Goal: Task Accomplishment & Management: Manage account settings

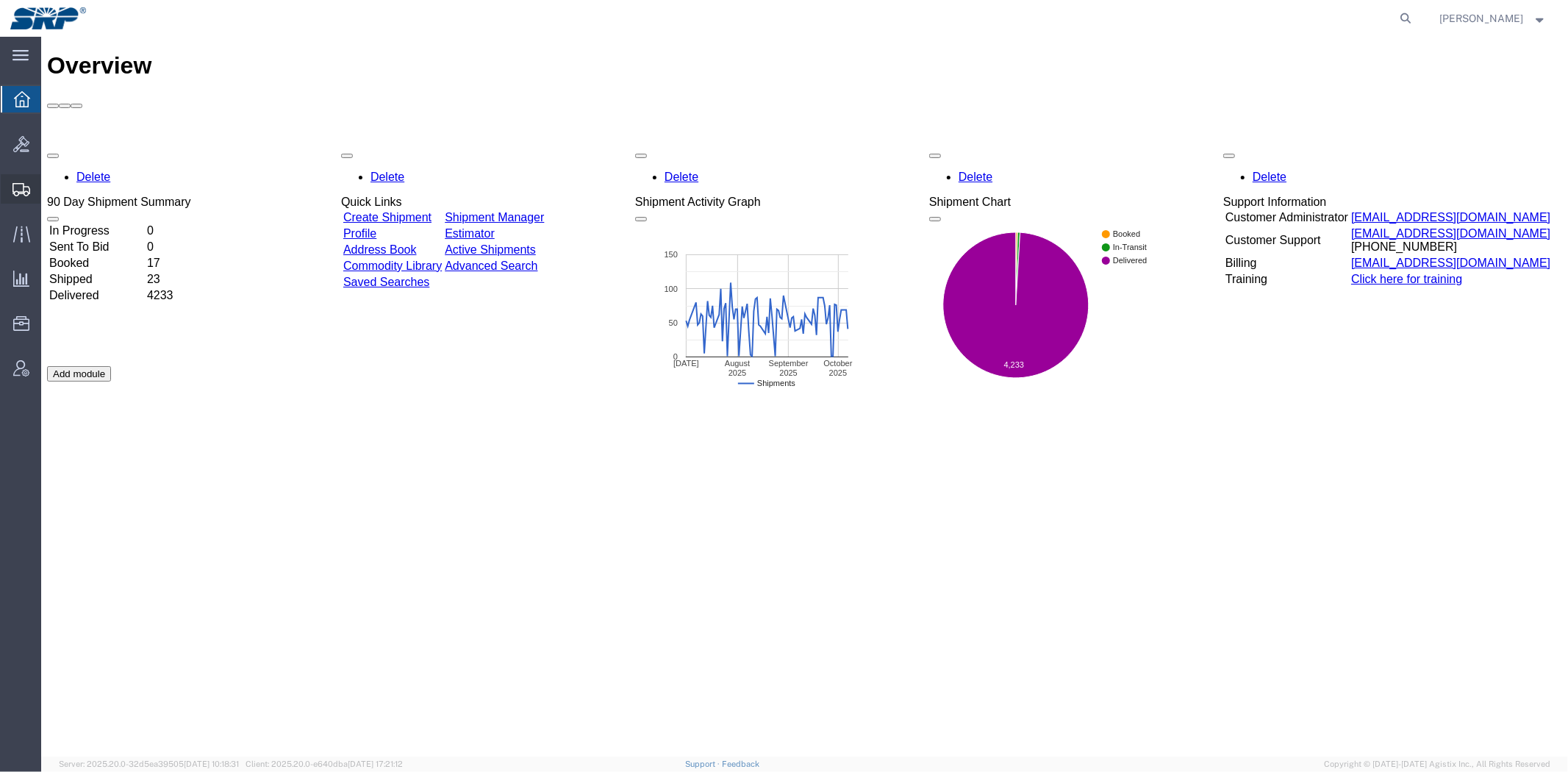
drag, startPoint x: 55, startPoint y: 207, endPoint x: 134, endPoint y: 218, distance: 79.8
click at [0, 0] on span "Shipment Manager" at bounding box center [0, 0] width 0 height 0
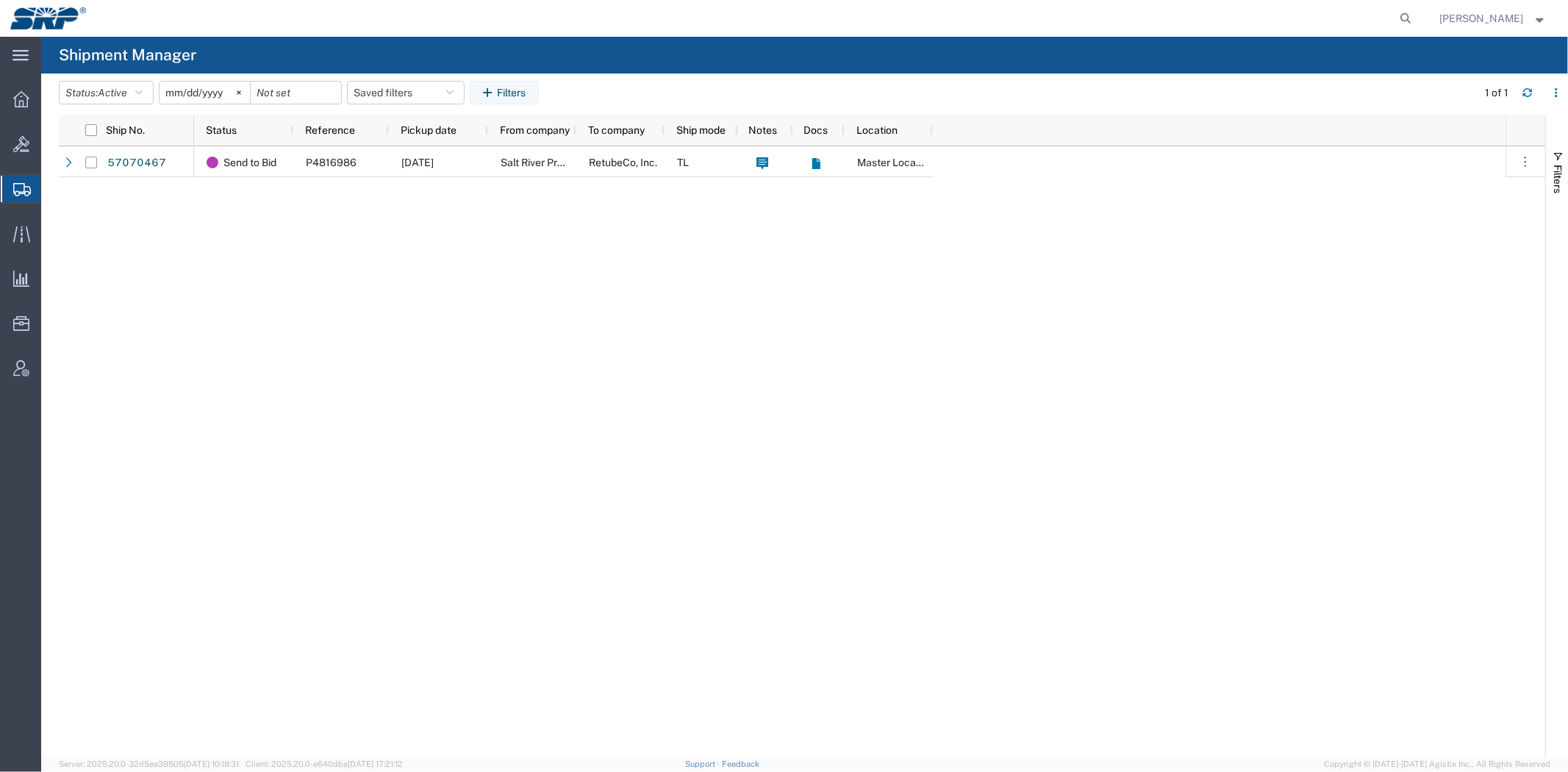
click at [272, 244] on div "Send to Bid P4816986 [DATE] Salt River Project RetubeCo, Inc. TL Master Location" at bounding box center [850, 451] width 1312 height 610
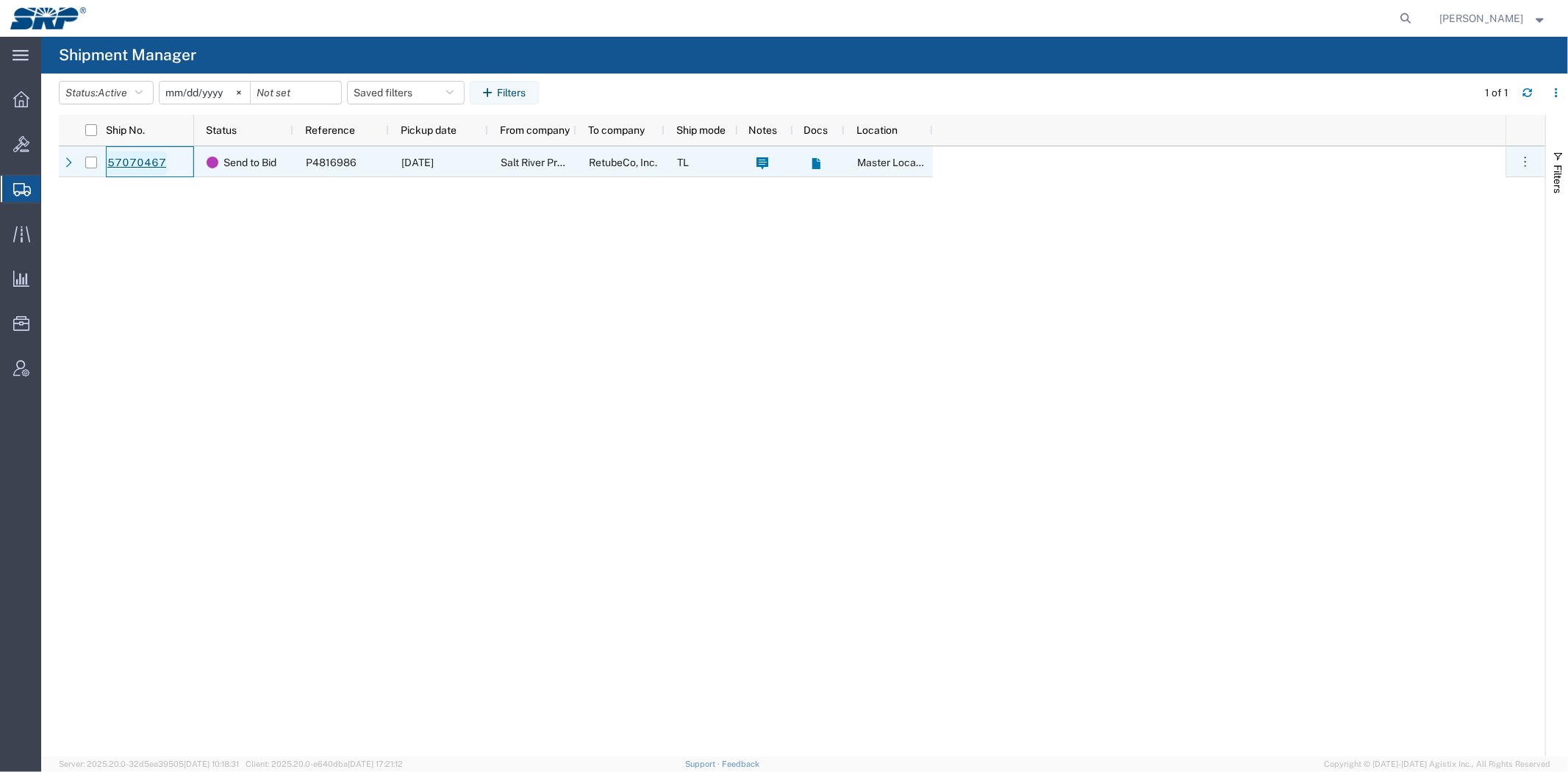
click at [128, 159] on link "57070467" at bounding box center [136, 163] width 60 height 23
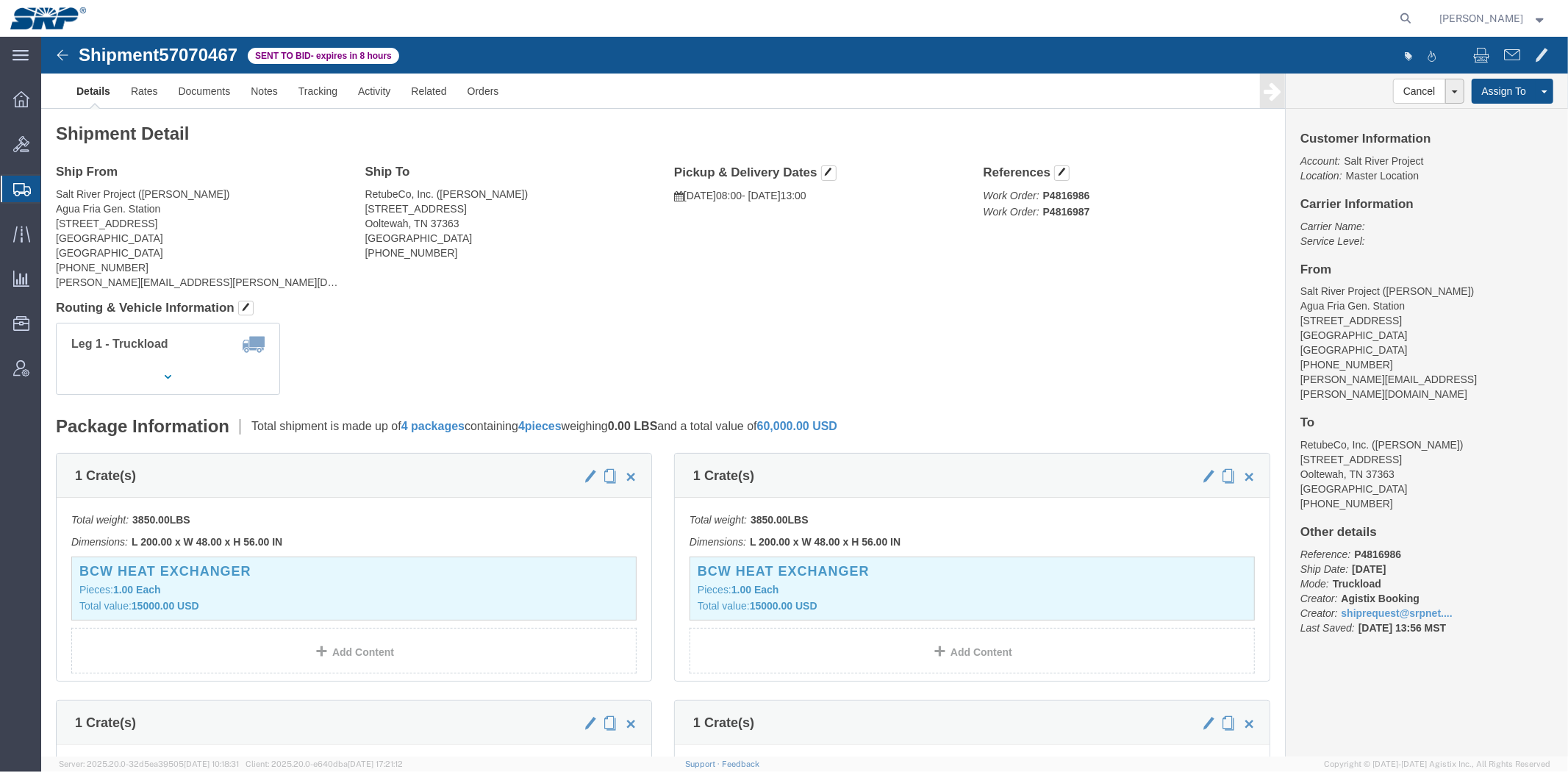
click at [0, 0] on span "Shipment Manager" at bounding box center [0, 0] width 0 height 0
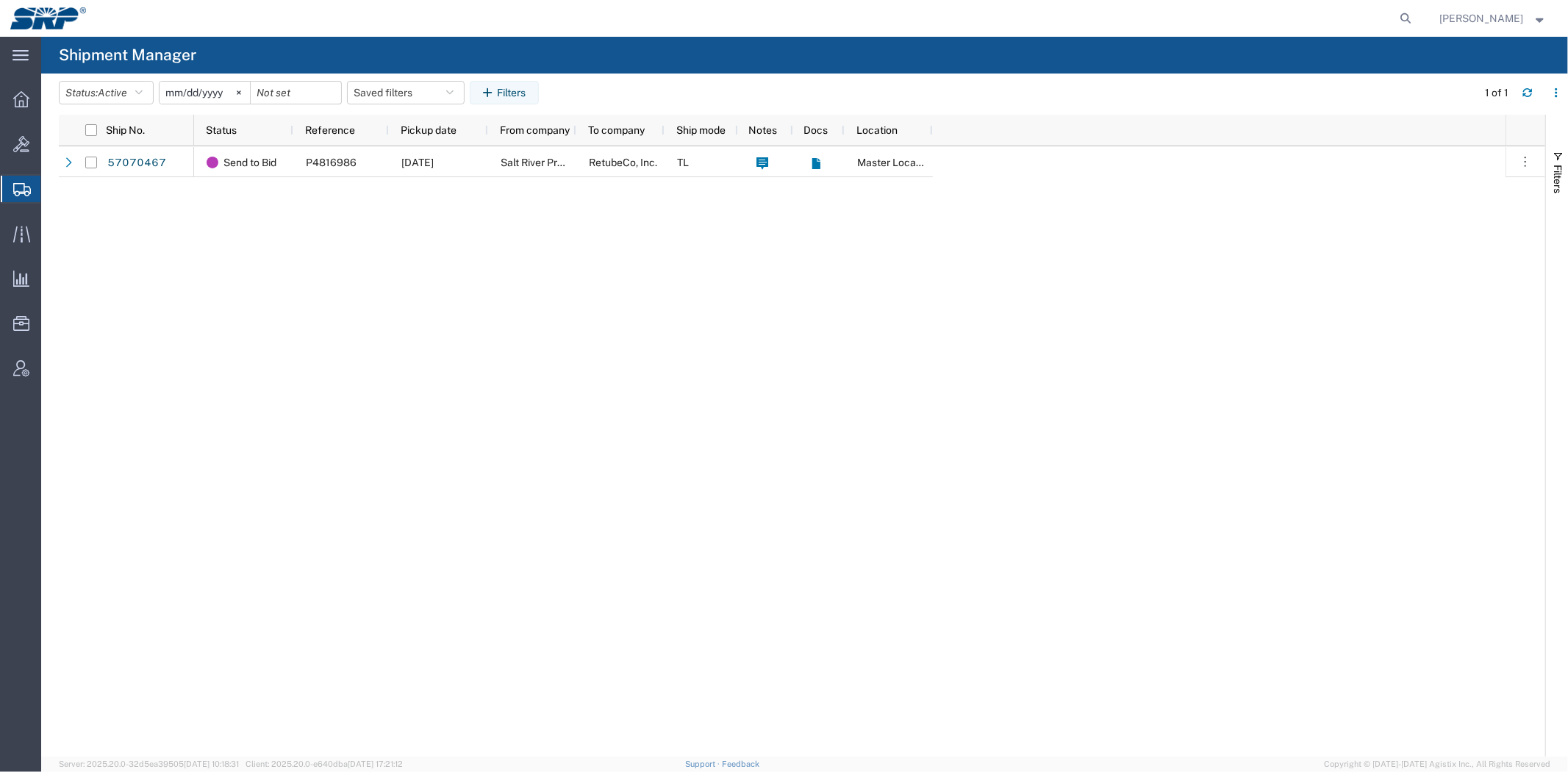
click at [1130, 266] on div "Send to Bid P4816986 [DATE] Salt River Project RetubeCo, Inc. TL Master Location" at bounding box center [850, 451] width 1312 height 610
click at [92, 238] on div "57070467 Send to Bid P4816986 [DATE] Salt River Project RetubeCo, Inc. TL Maste…" at bounding box center [801, 451] width 1486 height 610
click at [1402, 14] on icon at bounding box center [1405, 18] width 20 height 20
click at [1363, 14] on input "search" at bounding box center [1172, 19] width 447 height 35
paste input "56899091"
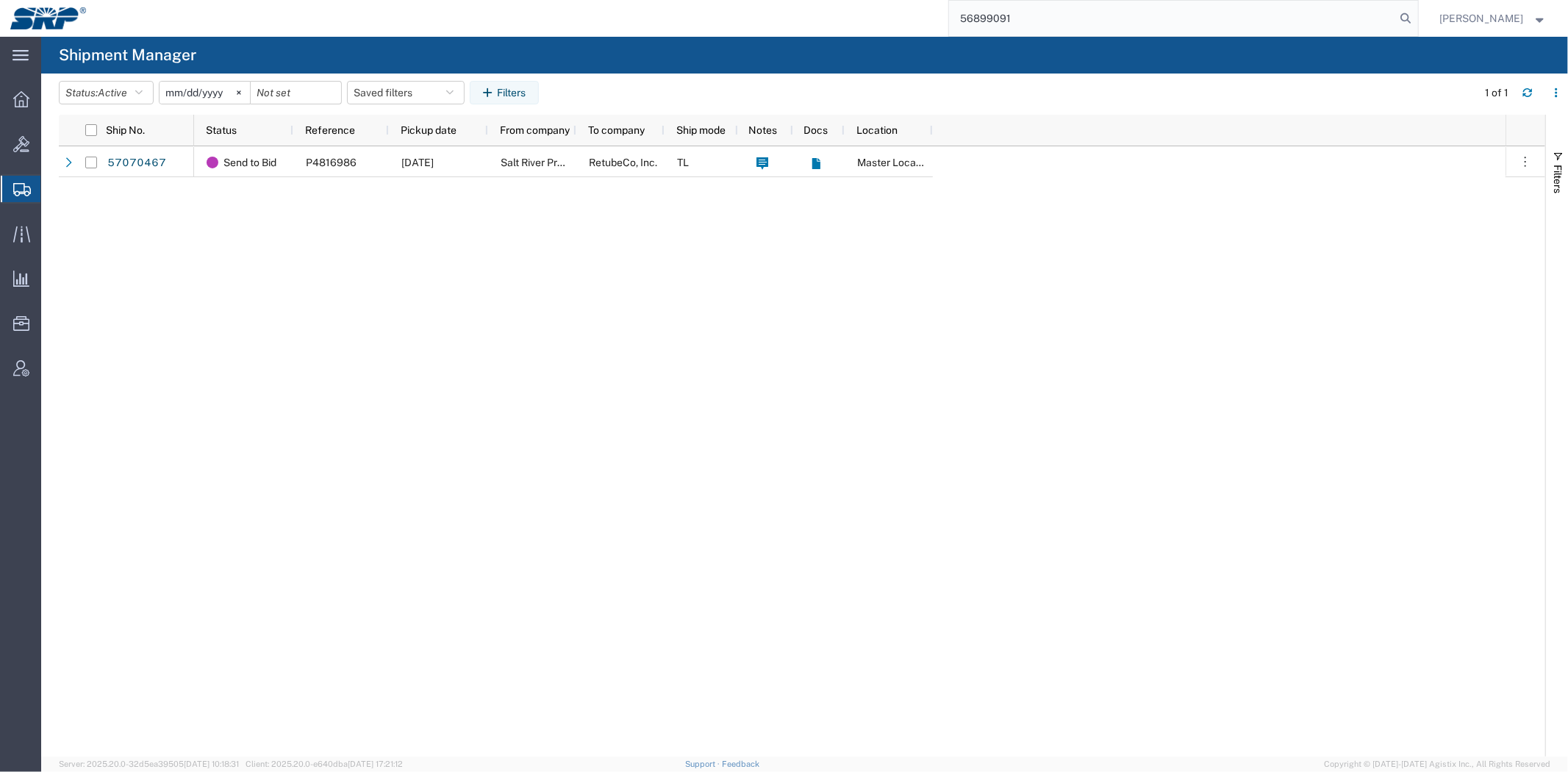
type input "56899091"
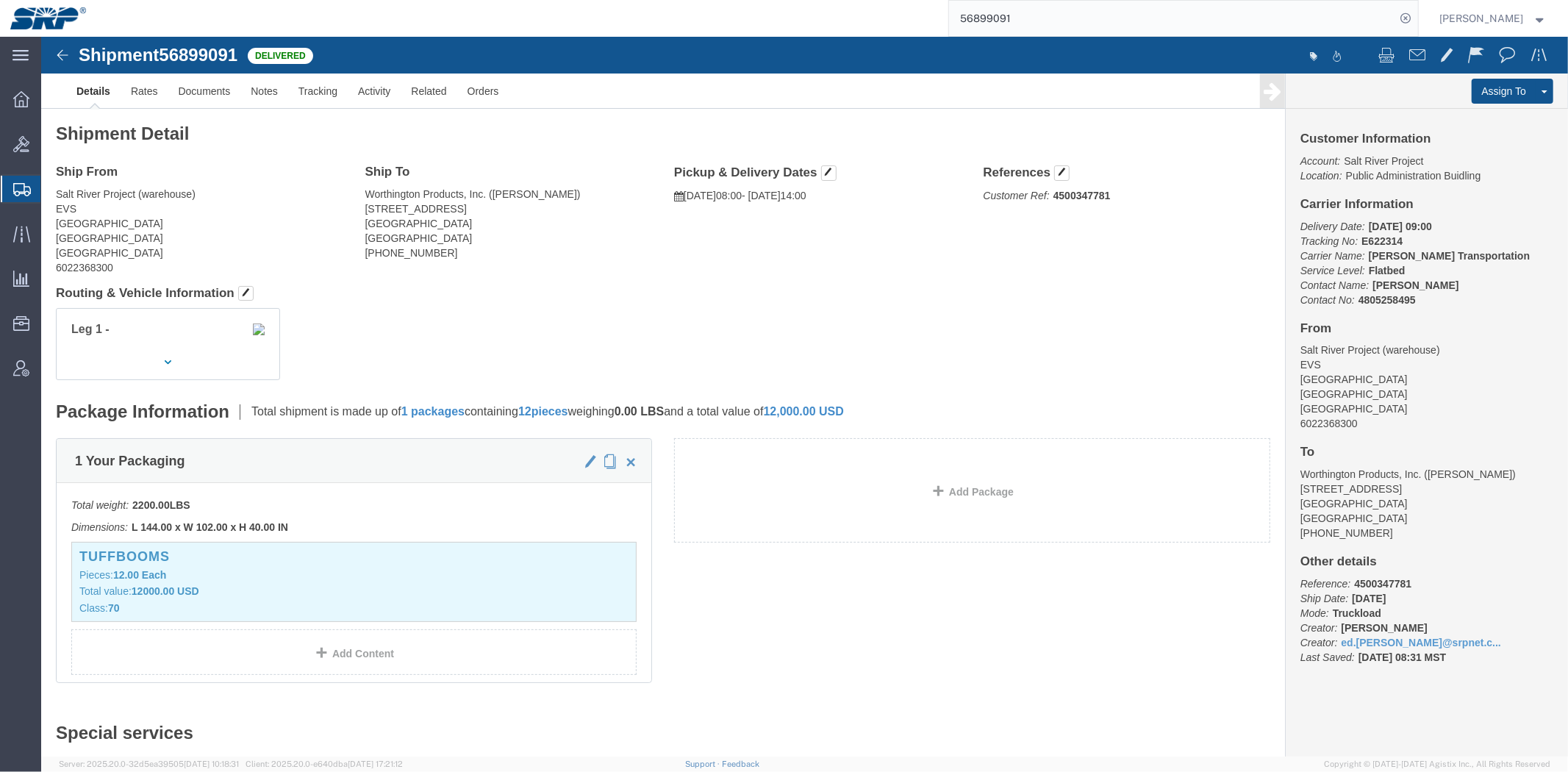
click h4 "Routing & Vehicle Information"
click link "Rates"
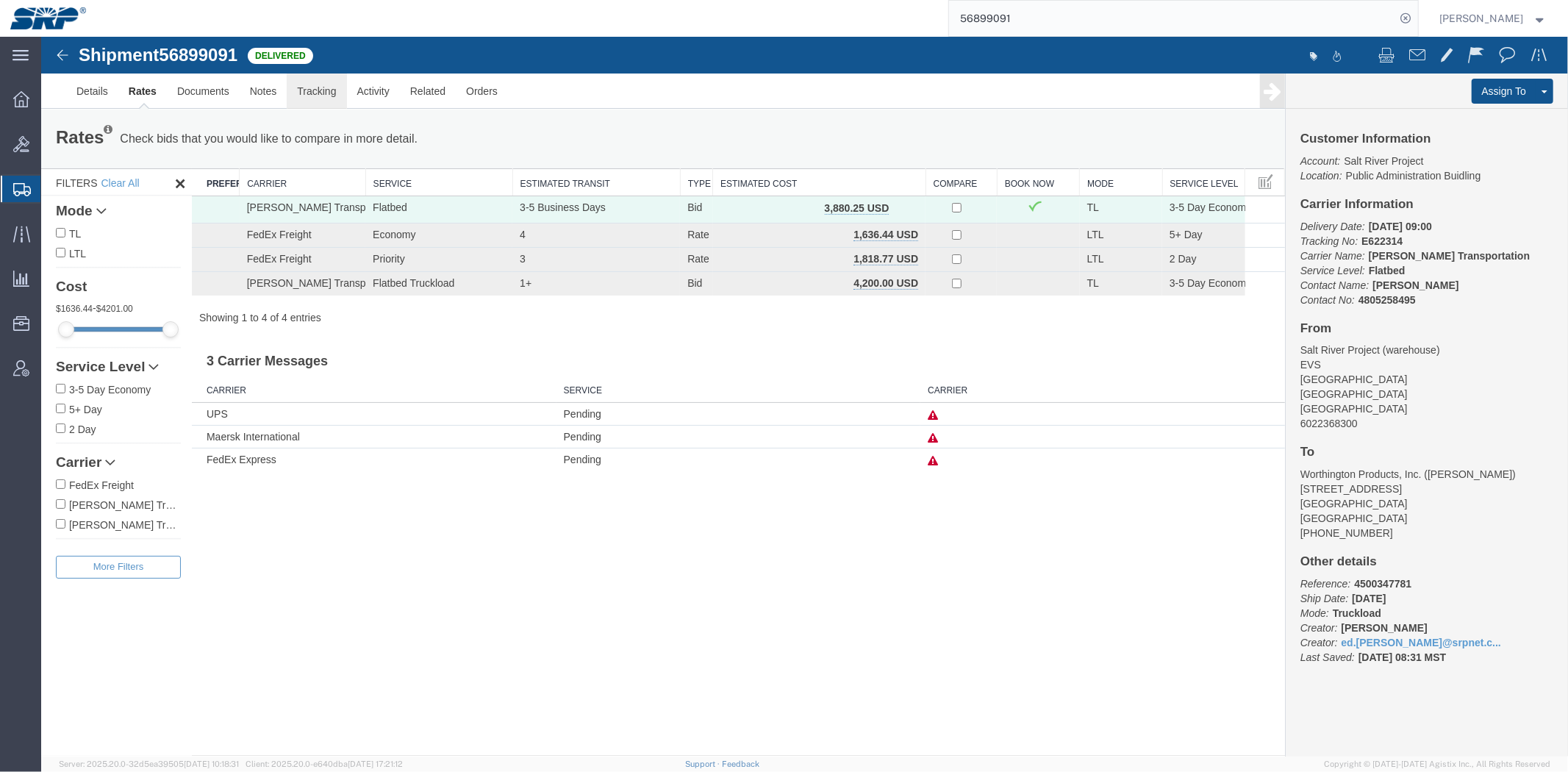
click at [330, 96] on link "Tracking" at bounding box center [315, 91] width 59 height 35
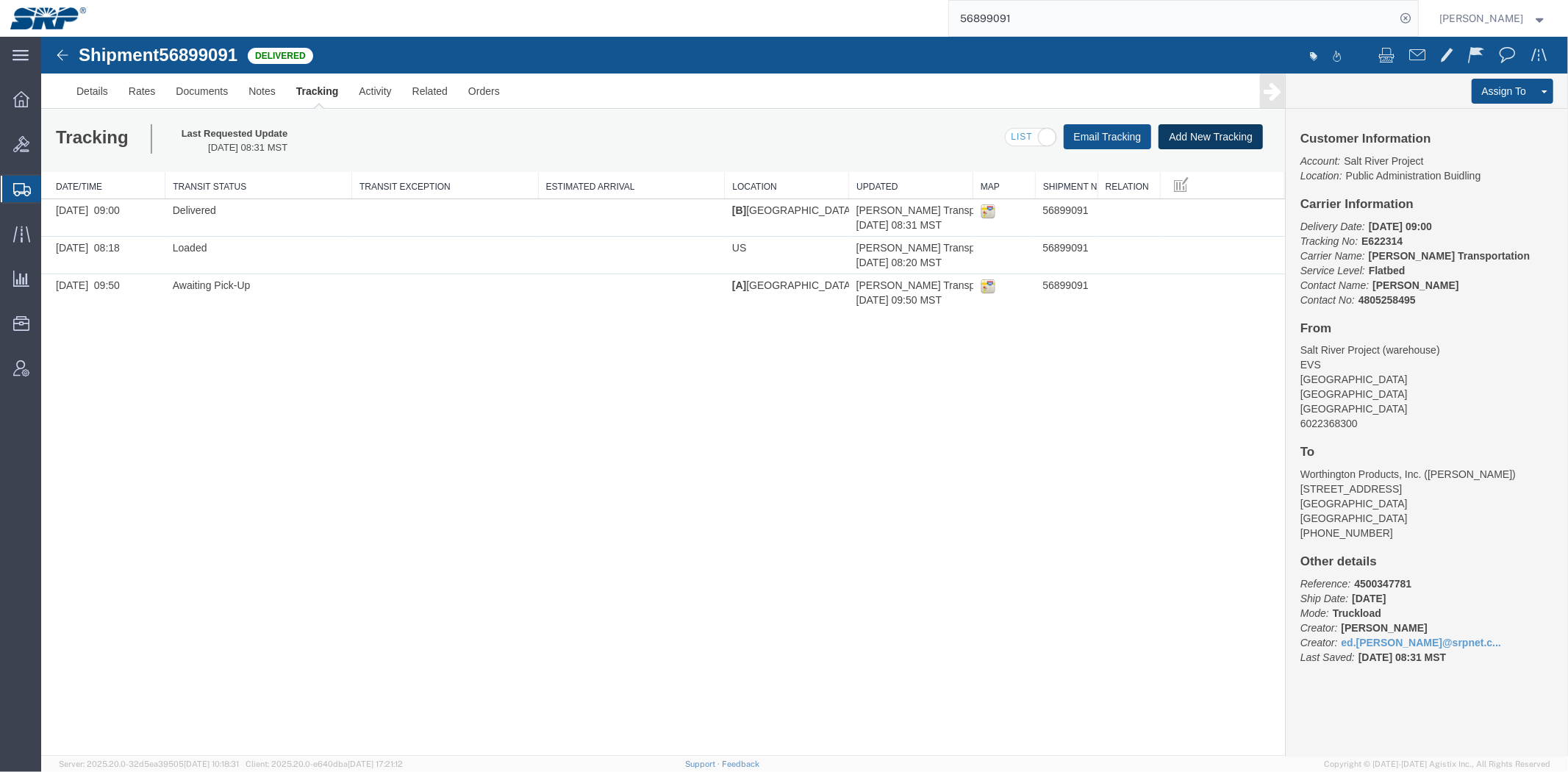
click at [1237, 139] on button "Add New Tracking" at bounding box center [1209, 136] width 104 height 25
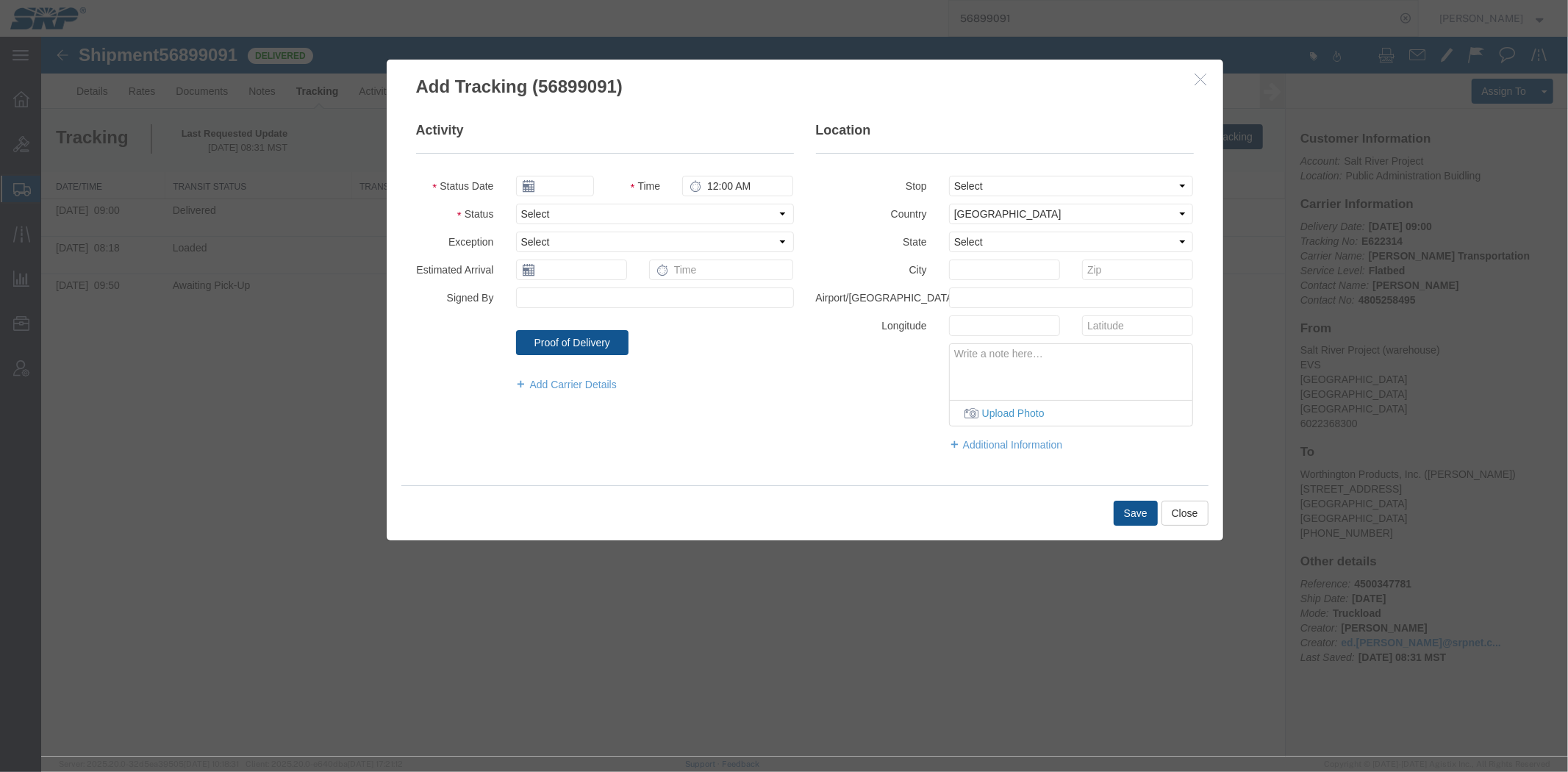
type input "[DATE]"
type input "3:00 PM"
click at [569, 215] on select "Select Arrival Notice Available Arrival Notice Imported Arrive at Delivery Loca…" at bounding box center [654, 212] width 278 height 20
select select "DELIVRED"
click at [516, 203] on select "Select Arrival Notice Available Arrival Notice Imported Arrive at Delivery Loca…" at bounding box center [654, 212] width 278 height 20
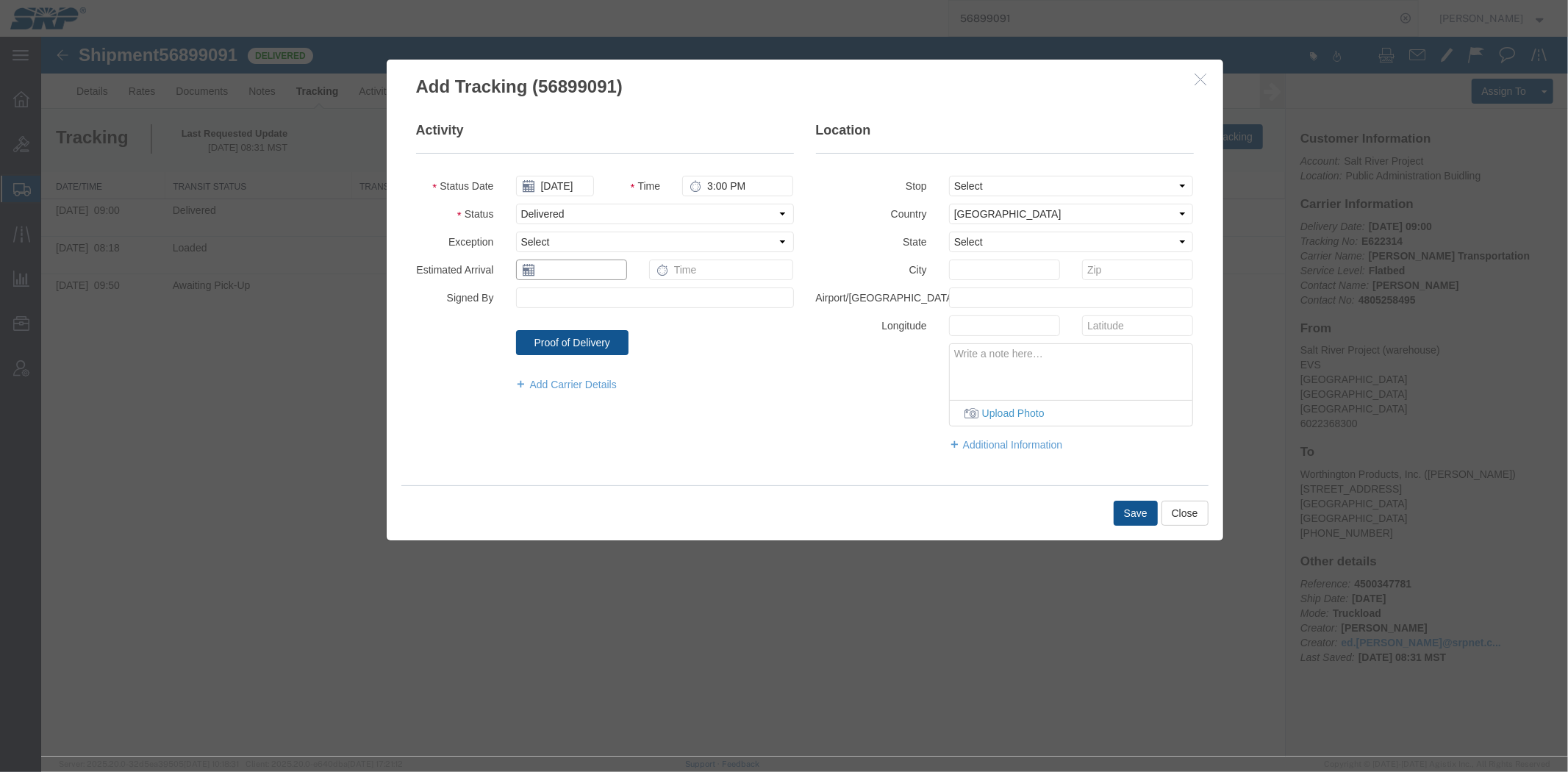
click at [553, 268] on input "text" at bounding box center [571, 269] width 111 height 20
click at [1191, 508] on button "Close" at bounding box center [1184, 513] width 47 height 25
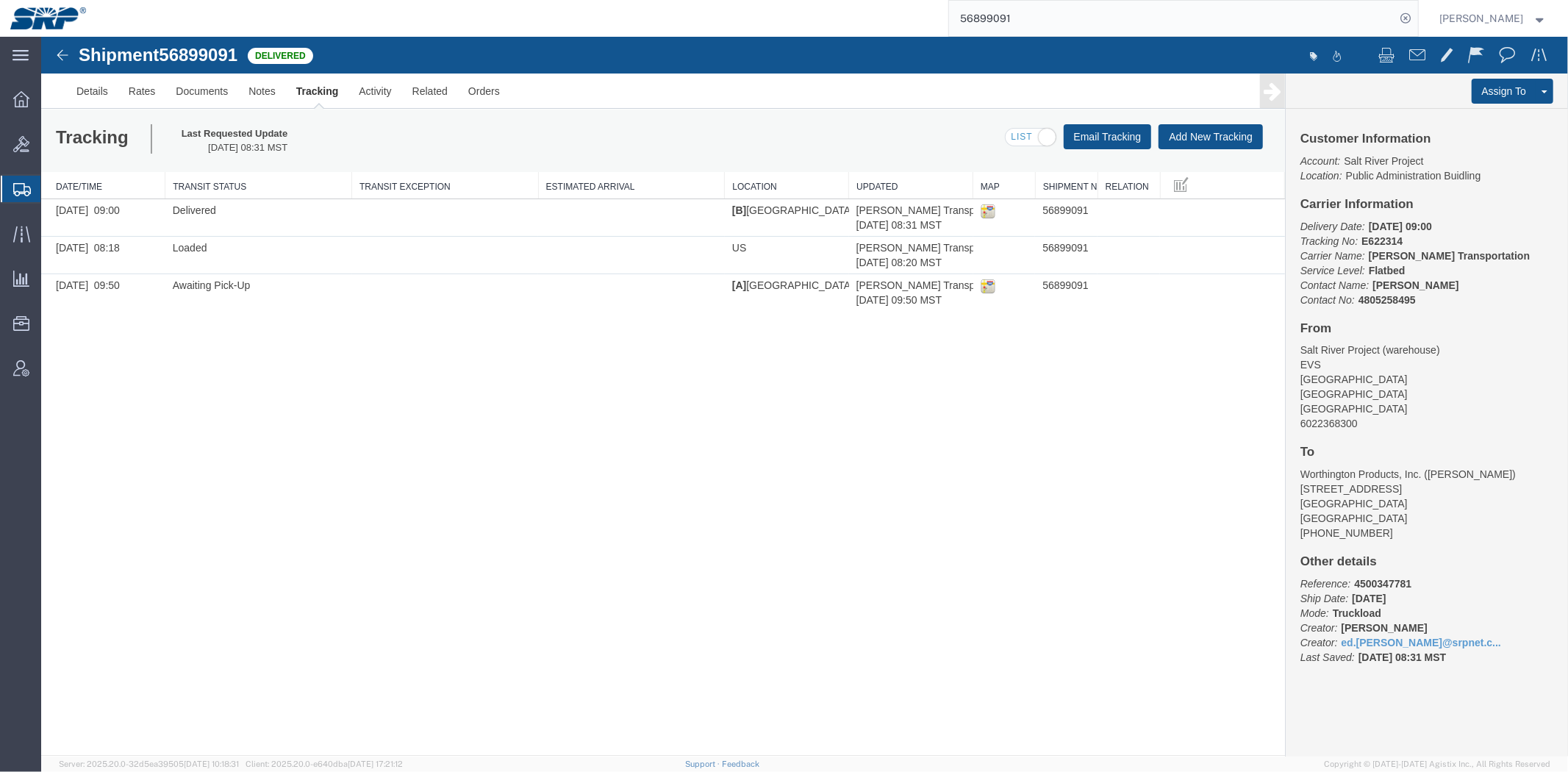
click at [478, 414] on div "Shipment 56899091 3 of 3 Delivered Details Rates Documents Notes Tracking Activ…" at bounding box center [803, 396] width 1527 height 719
click at [264, 103] on link "Notes" at bounding box center [261, 91] width 48 height 35
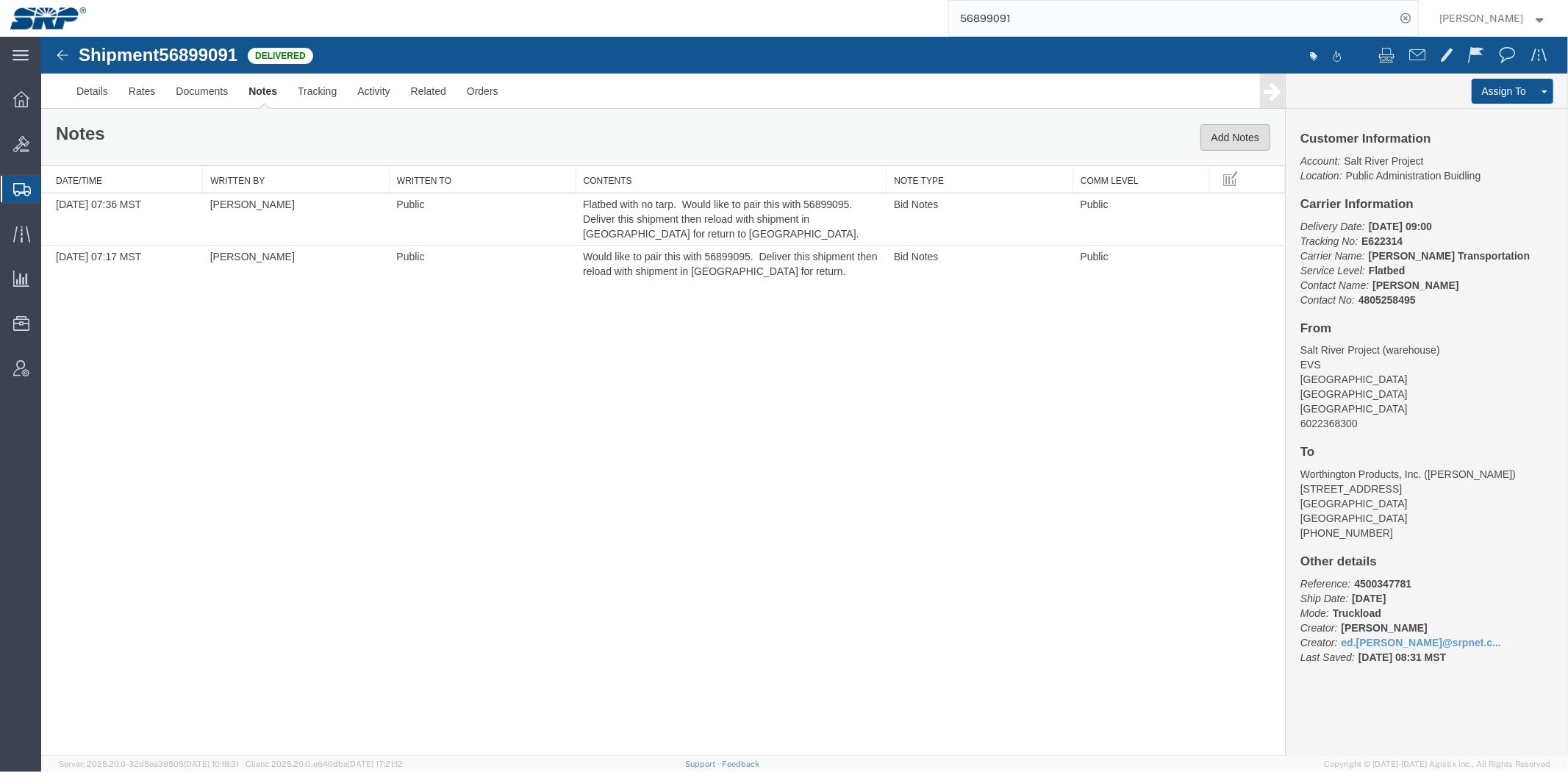
click at [1207, 137] on button "Add Notes" at bounding box center [1235, 136] width 70 height 26
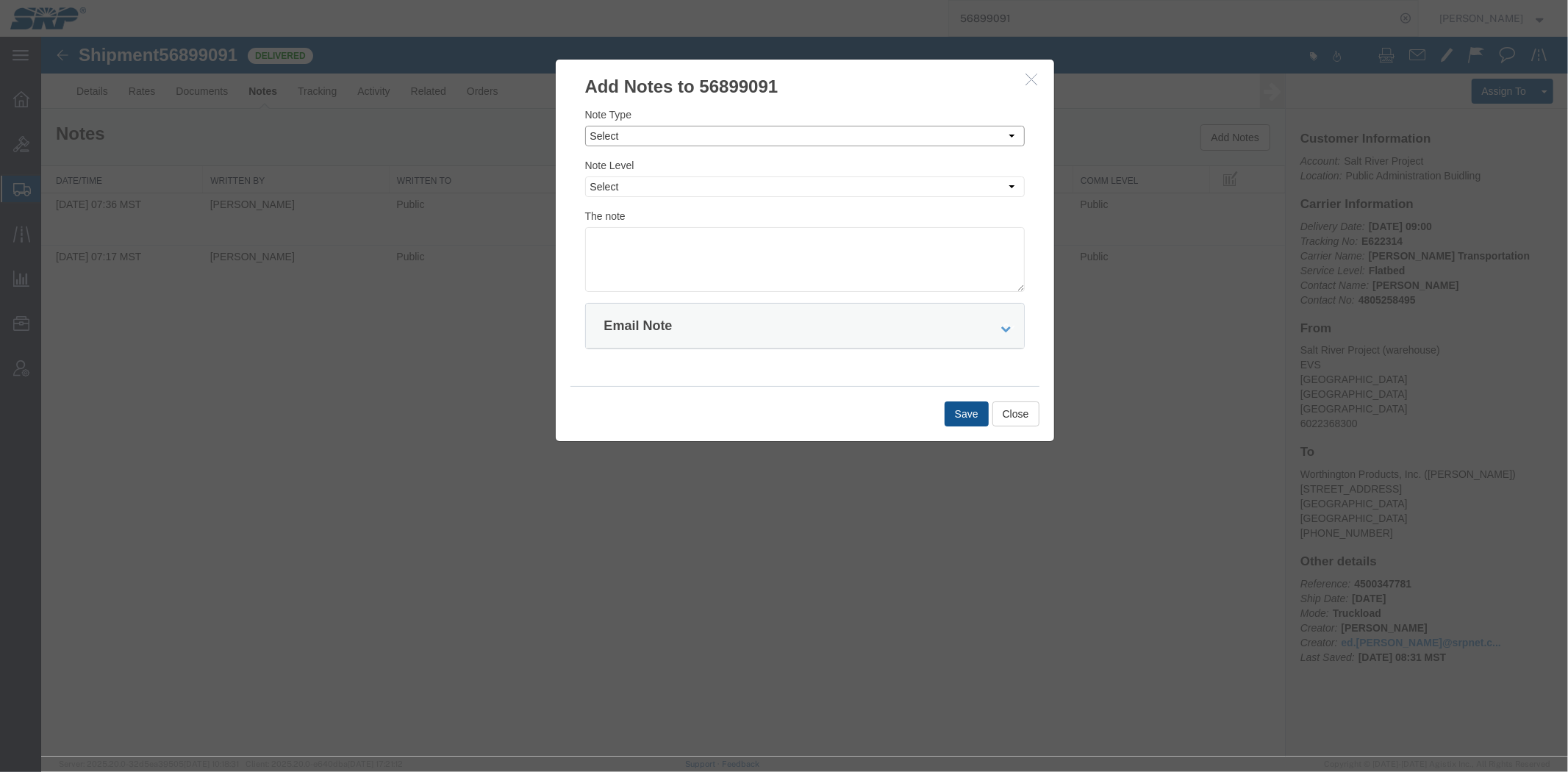
click at [652, 139] on select "Select Approval Bid Notes Carrier Change Notes Claim Notes Content Hazmat Notes…" at bounding box center [804, 135] width 440 height 20
select select "INVOICE_NOTES"
click at [585, 125] on select "Select Approval Bid Notes Carrier Change Notes Claim Notes Content Hazmat Notes…" at bounding box center [804, 135] width 440 height 20
click at [633, 187] on select "Select Private to Account Private to Vendor Public" at bounding box center [804, 185] width 440 height 20
select select "PRIVATE_TO_ACCOUNT"
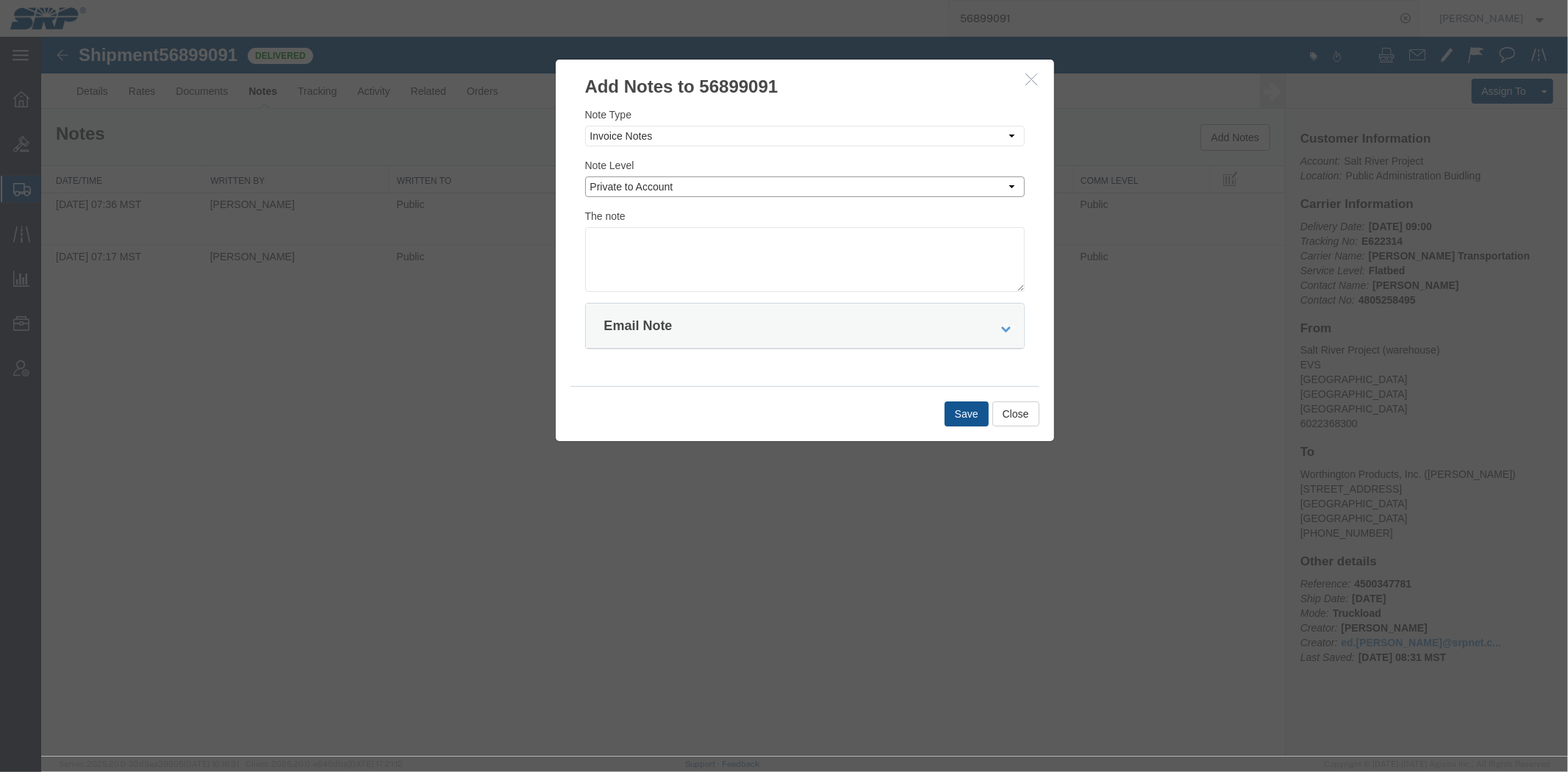
click at [585, 175] on select "Select Private to Account Private to Vendor Public" at bounding box center [804, 185] width 440 height 20
click at [641, 250] on textarea at bounding box center [804, 258] width 440 height 64
paste textarea "7268383"
type textarea "7268383 $3880.25"
click at [953, 411] on button "Save" at bounding box center [966, 413] width 44 height 25
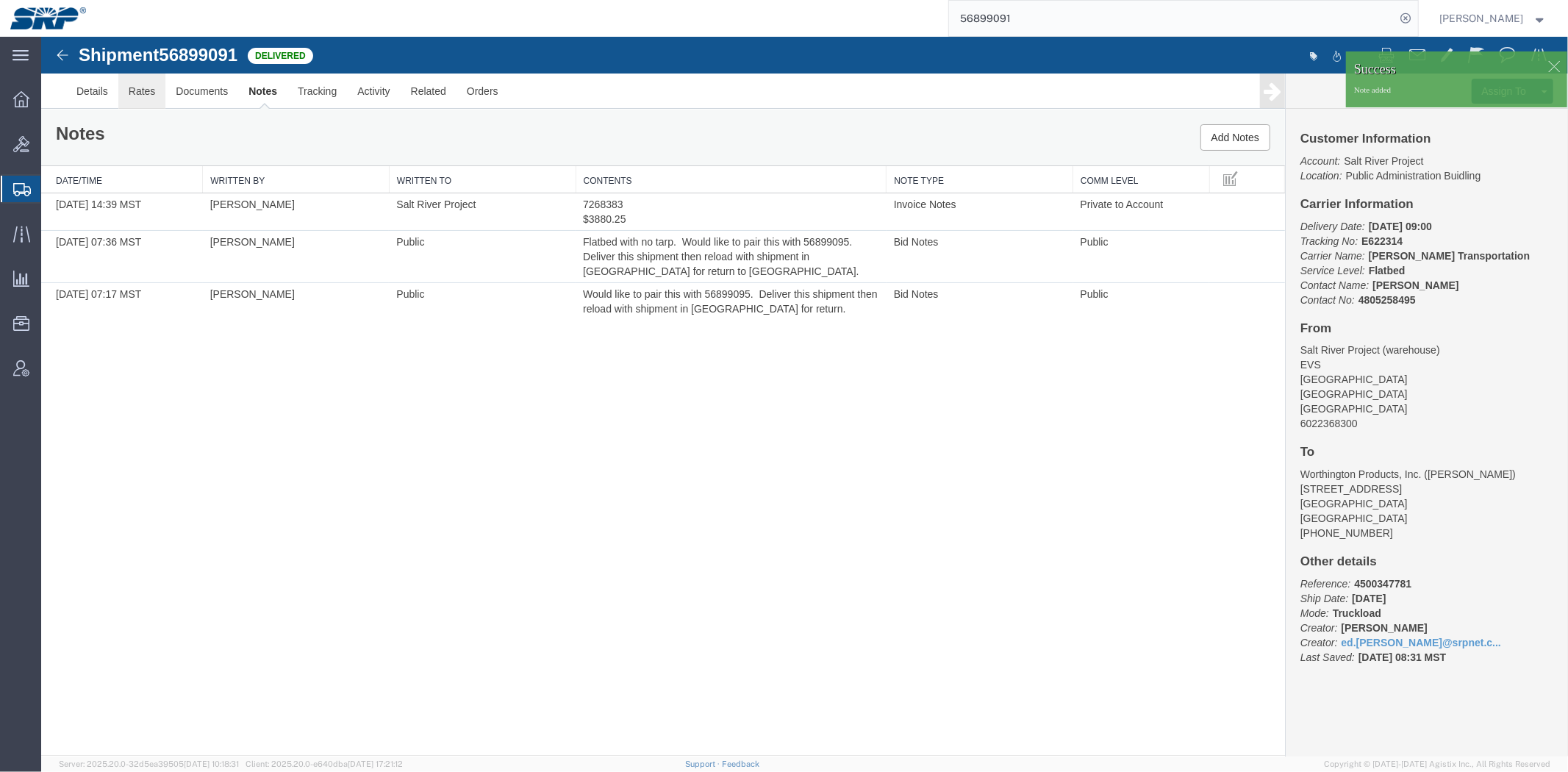
click at [128, 96] on link "Rates" at bounding box center [141, 91] width 48 height 35
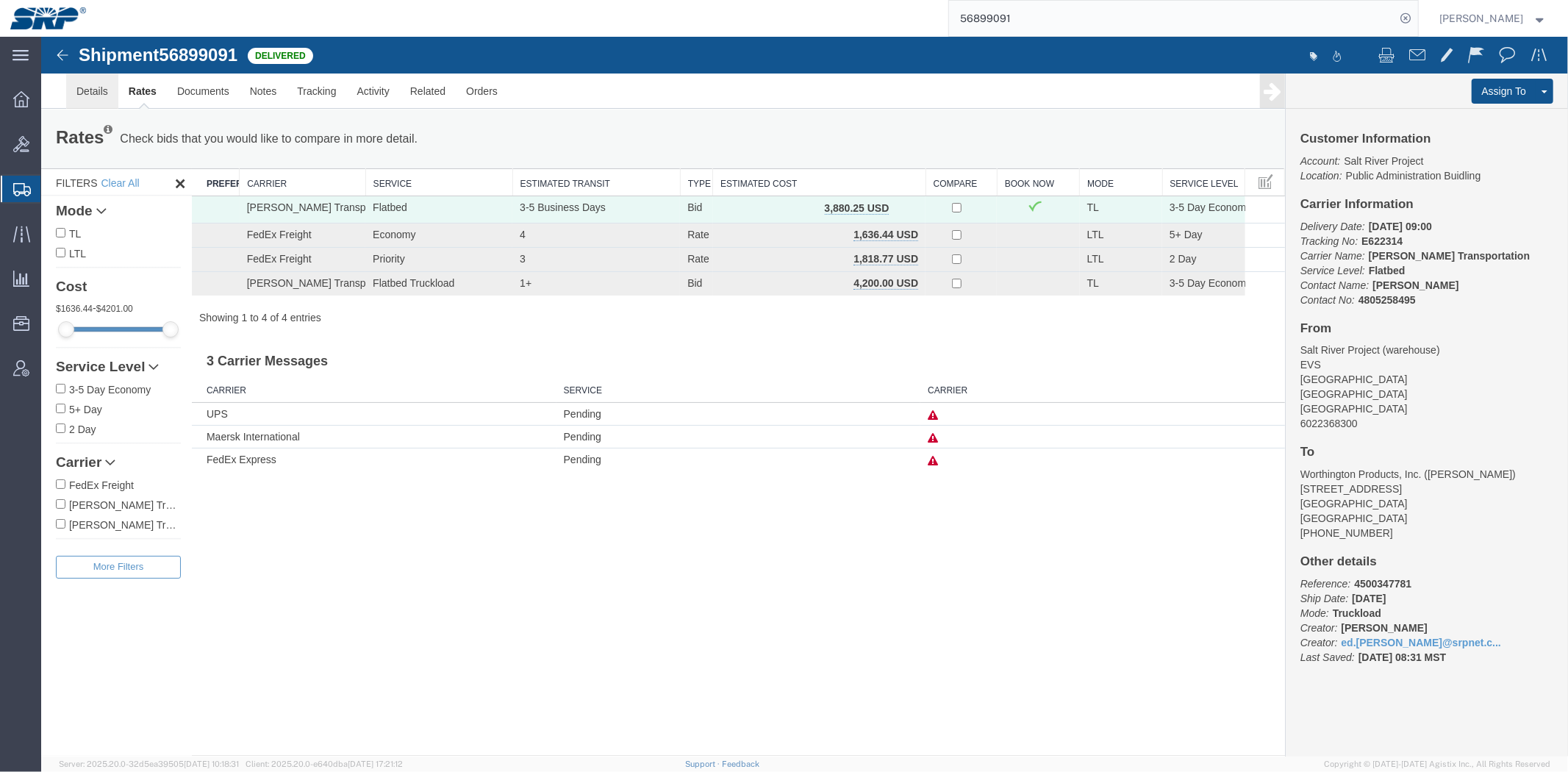
click at [82, 92] on link "Details" at bounding box center [92, 91] width 53 height 35
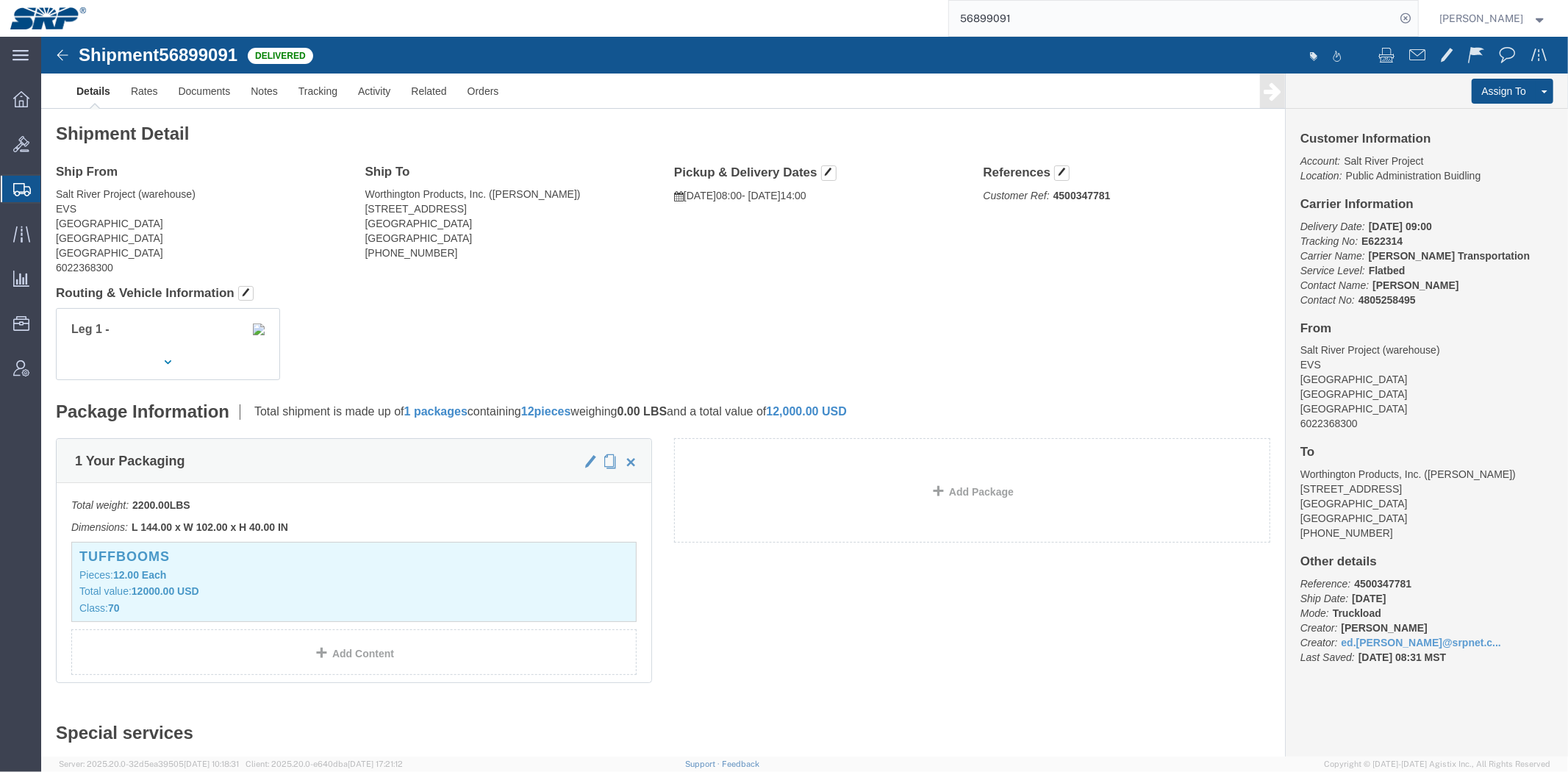
click div "References Customer Ref: 4500347781 Edit References Select Account Type Activit…"
click b "4500347781"
copy b "4500347781"
